Goal: Communication & Community: Share content

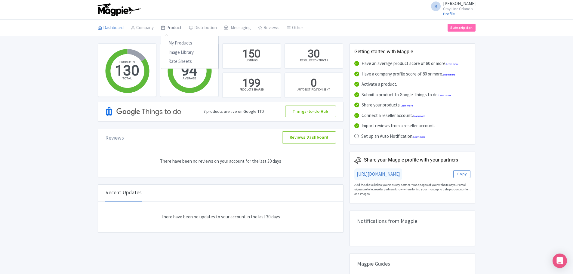
click at [178, 28] on link "Product" at bounding box center [171, 28] width 21 height 17
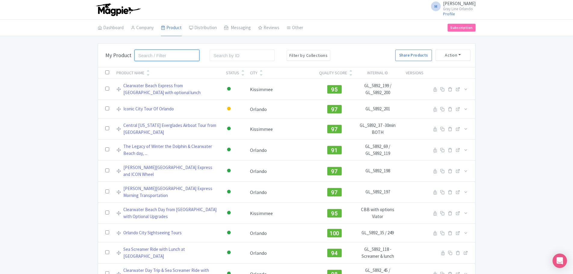
click at [150, 58] on input "search" at bounding box center [166, 55] width 65 height 11
type input "pirates"
click button "Search" at bounding box center [0, 0] width 0 height 0
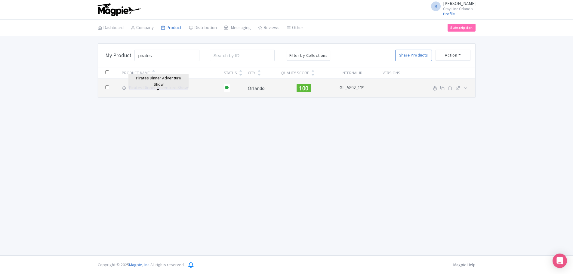
click at [168, 88] on link "Pirates Dinner Adventure Show" at bounding box center [158, 88] width 59 height 7
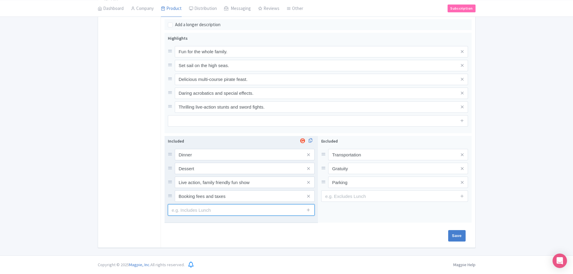
scroll to position [208, 0]
click at [233, 216] on input "text" at bounding box center [241, 209] width 147 height 11
type input "Parking"
type input "Saving..."
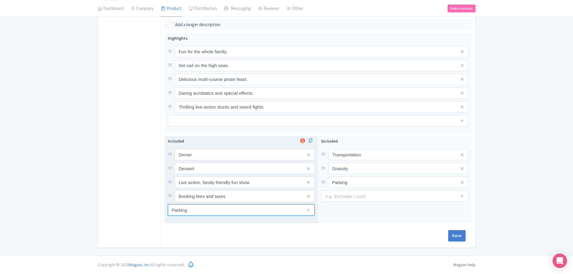
type input "Saving..."
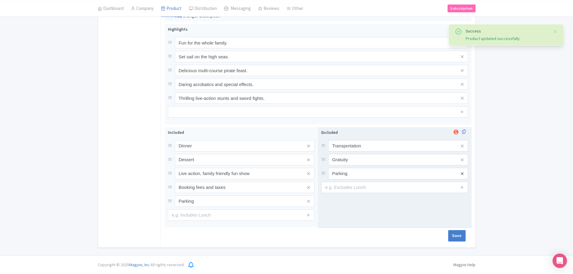
scroll to position [217, 0]
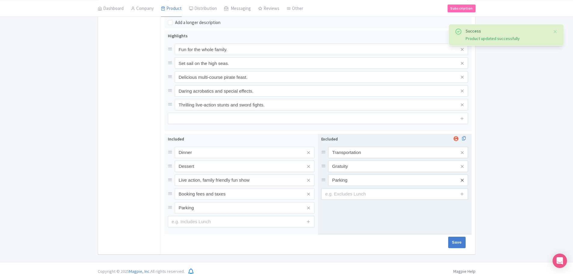
click at [462, 178] on icon at bounding box center [462, 180] width 3 height 5
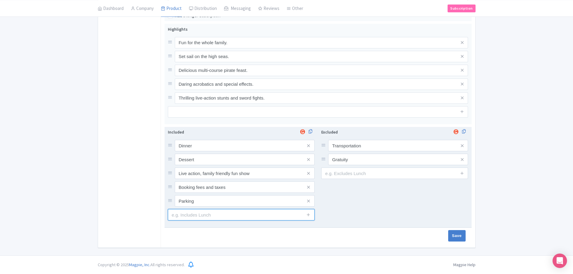
click at [198, 216] on input "text" at bounding box center [241, 214] width 147 height 11
type input "Soda/Soft Drinks"
click at [307, 213] on icon at bounding box center [308, 214] width 5 height 5
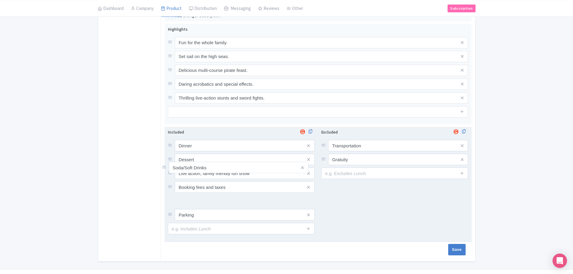
drag, startPoint x: 169, startPoint y: 214, endPoint x: 163, endPoint y: 166, distance: 47.6
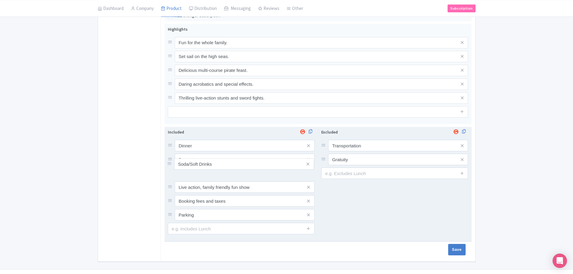
drag, startPoint x: 171, startPoint y: 200, endPoint x: 171, endPoint y: 166, distance: 33.4
click at [351, 173] on input "text" at bounding box center [394, 173] width 147 height 11
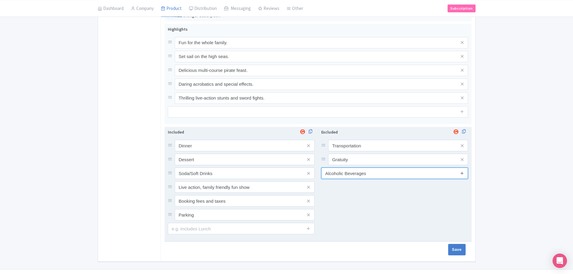
type input "Alcoholic Beverages"
click at [462, 173] on icon at bounding box center [462, 173] width 5 height 5
click at [403, 189] on input "text" at bounding box center [394, 186] width 147 height 11
type input "Premium Entrees"
click at [402, 205] on div "Excluded Transportation Gratuity Alcoholic Beverages Premium Entrees" at bounding box center [395, 184] width 154 height 115
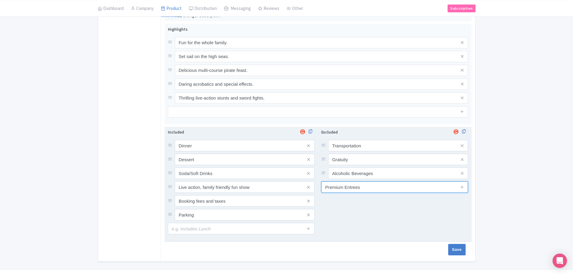
click at [405, 187] on input "Premium Entrees" at bounding box center [394, 186] width 147 height 11
click at [462, 187] on icon at bounding box center [462, 187] width 5 height 5
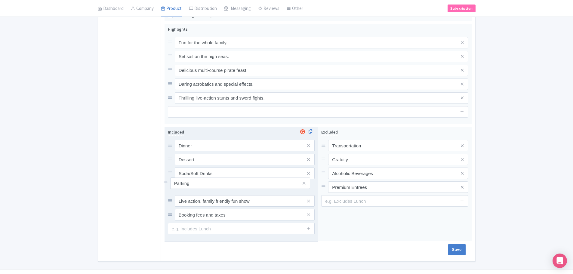
drag, startPoint x: 172, startPoint y: 215, endPoint x: 168, endPoint y: 183, distance: 31.9
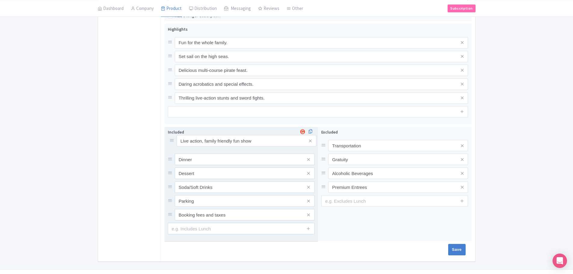
drag, startPoint x: 170, startPoint y: 200, endPoint x: 171, endPoint y: 140, distance: 60.2
click at [457, 252] on input "Save" at bounding box center [456, 249] width 17 height 11
type input "Saving..."
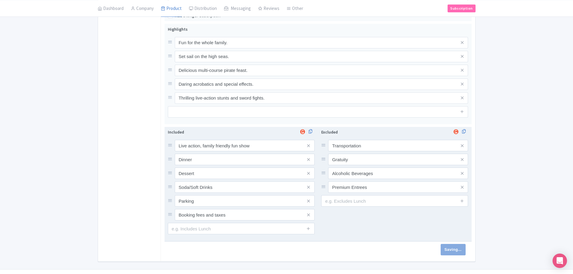
scroll to position [227, 0]
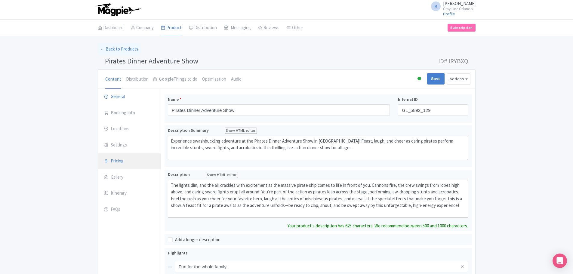
click at [121, 156] on link "Pricing" at bounding box center [129, 161] width 63 height 17
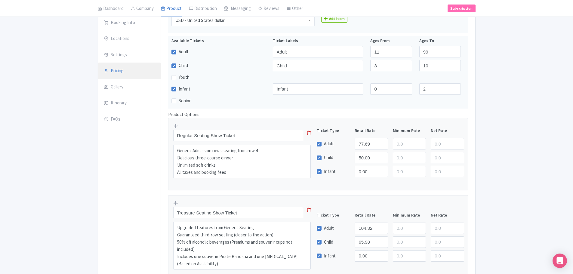
scroll to position [120, 0]
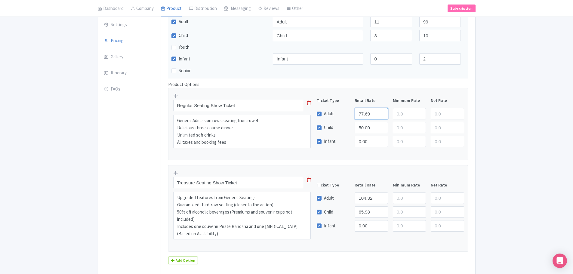
click at [370, 114] on input "77.69" at bounding box center [371, 113] width 33 height 11
type input "63.99"
click at [347, 125] on div "Child" at bounding box center [333, 127] width 38 height 11
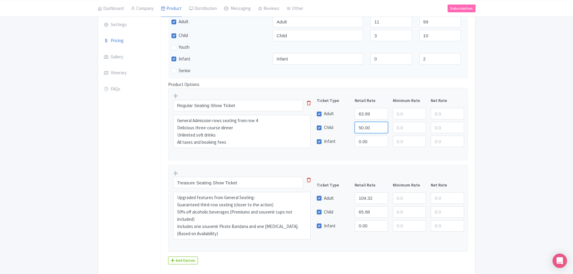
click at [366, 125] on input "50.00" at bounding box center [371, 127] width 33 height 11
type input "48.59"
click at [501, 160] on div "Success Product updated successfully ← Back to Products Pirates Dinner Adventur…" at bounding box center [286, 107] width 573 height 369
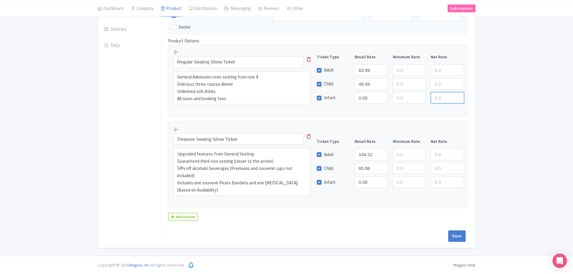
scroll to position [164, 0]
click at [452, 235] on input "Save" at bounding box center [456, 235] width 17 height 11
type input "Saving..."
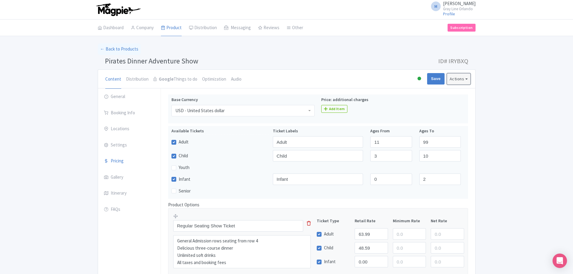
click at [466, 81] on button "Actions" at bounding box center [458, 78] width 23 height 11
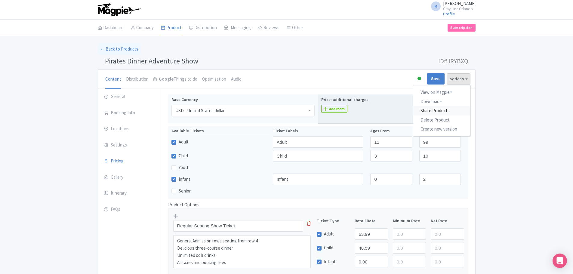
click at [440, 110] on link "Share Products" at bounding box center [441, 110] width 57 height 9
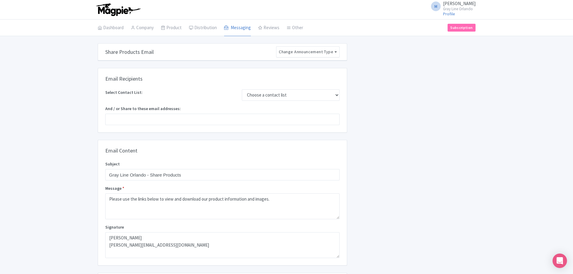
click at [245, 125] on div "Email Recipients Select Contact List: Choose a contact list And / or Share to t…" at bounding box center [222, 100] width 249 height 64
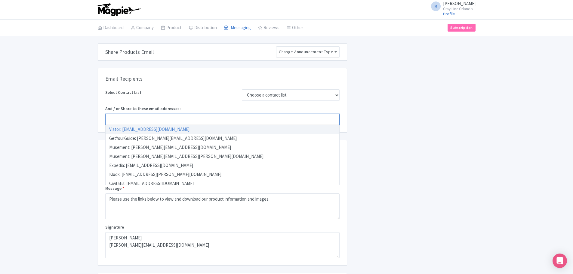
click at [246, 119] on div at bounding box center [222, 119] width 234 height 11
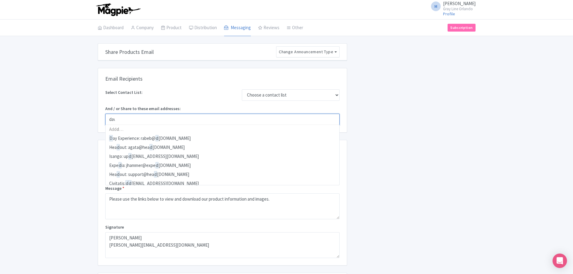
type input "david"
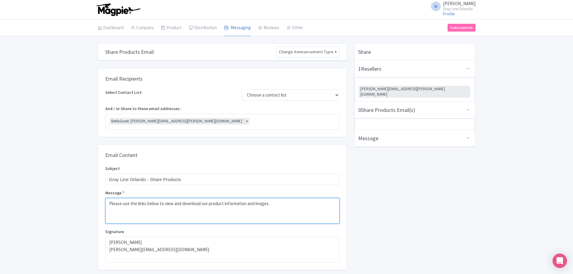
drag, startPoint x: 281, startPoint y: 207, endPoint x: 88, endPoint y: 194, distance: 193.9
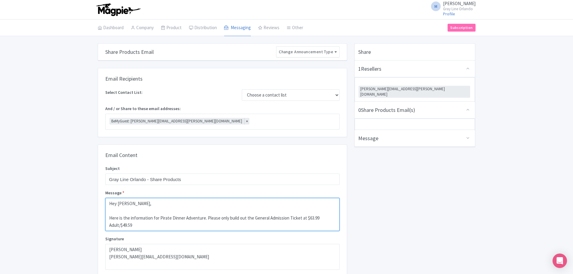
click at [126, 224] on textarea "Please use the links below to view and download our product information and ima…" at bounding box center [222, 214] width 234 height 33
click at [160, 226] on textarea "Please use the links below to view and download our product information and ima…" at bounding box center [222, 214] width 234 height 33
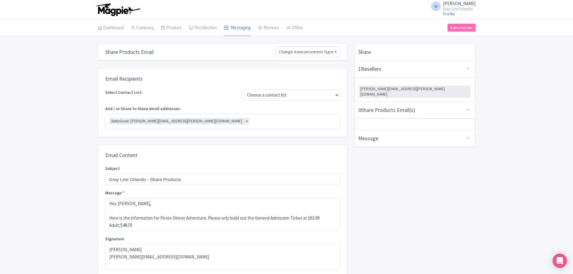
scroll to position [120, 0]
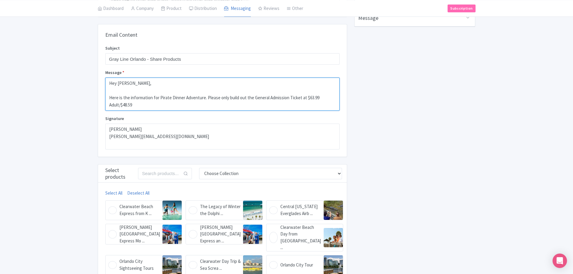
click at [184, 110] on textarea "Please use the links below to view and download our product information and ima…" at bounding box center [222, 94] width 234 height 33
drag, startPoint x: 329, startPoint y: 107, endPoint x: 268, endPoint y: 105, distance: 61.1
click at [268, 105] on textarea "Please use the links below to view and download our product information and ima…" at bounding box center [222, 94] width 234 height 33
type textarea "Hey David, Here is the information for Pirate Dinner Adventure. Please only bui…"
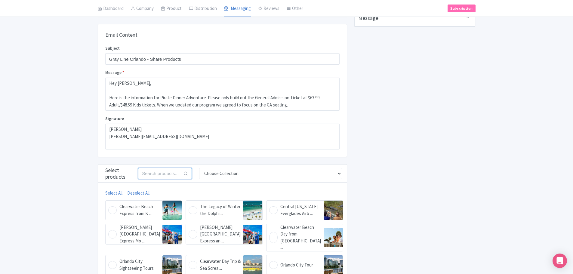
click at [162, 173] on input "text" at bounding box center [165, 173] width 54 height 11
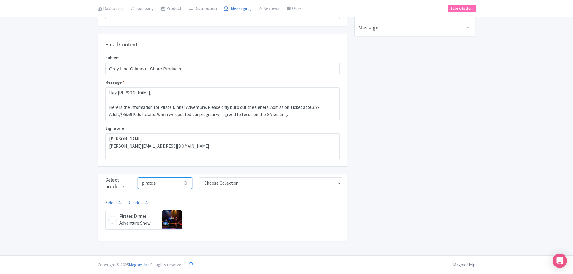
scroll to position [110, 0]
type input "pirates"
drag, startPoint x: 115, startPoint y: 220, endPoint x: 150, endPoint y: 216, distance: 35.5
click at [115, 220] on figure "Pirates Dinner Adventure Show Pirates Dinner Adventure Show" at bounding box center [143, 221] width 77 height 20
click at [109, 215] on input "Pirates Dinner Adventure Show Pirates Dinner Adventure Show" at bounding box center [107, 213] width 4 height 4
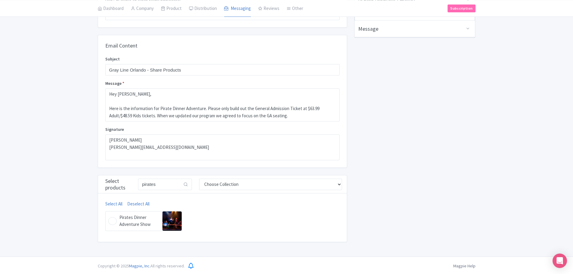
checkbox input "true"
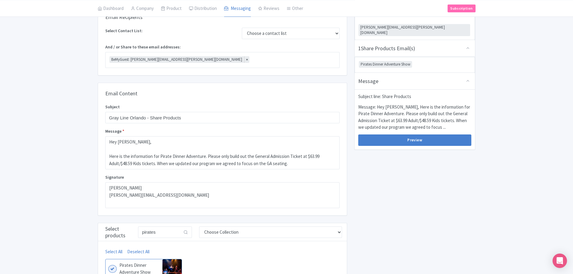
scroll to position [0, 0]
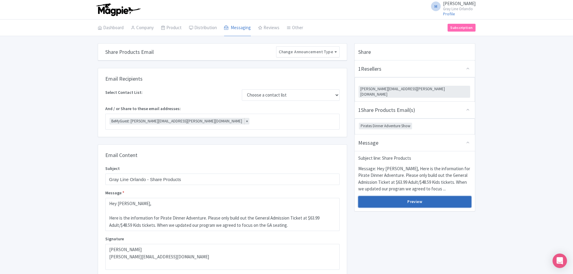
click at [446, 196] on button "Preview" at bounding box center [414, 201] width 113 height 11
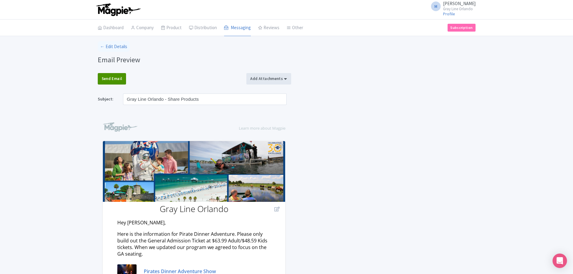
click at [118, 83] on div "Send Email" at bounding box center [112, 78] width 29 height 11
